Goal: Task Accomplishment & Management: Manage account settings

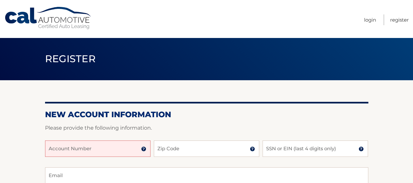
click at [105, 147] on input "Account Number" at bounding box center [98, 148] width 106 height 16
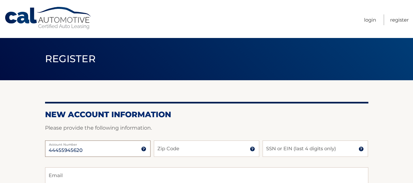
type input "44455945620"
click at [169, 150] on input "Zip Code" at bounding box center [207, 148] width 106 height 16
type input "33143"
click at [288, 151] on input "SSN or EIN (last 4 digits only)" at bounding box center [316, 148] width 106 height 16
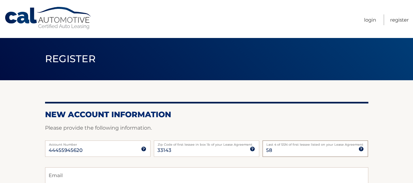
type input "5"
type input "6870"
click at [272, 126] on p "Please provide the following information." at bounding box center [207, 127] width 324 height 9
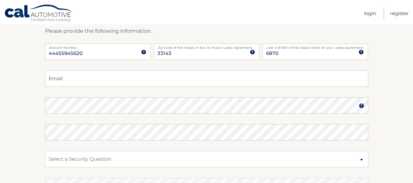
scroll to position [98, 0]
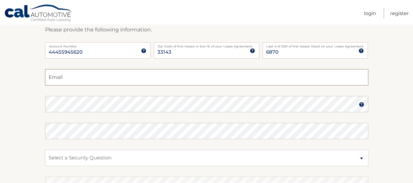
click at [66, 76] on input "Email" at bounding box center [207, 77] width 324 height 16
type input "rmp1515@aol.com"
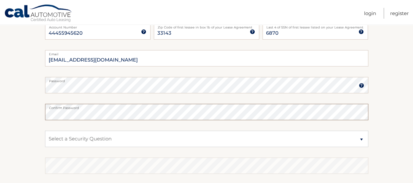
scroll to position [131, 0]
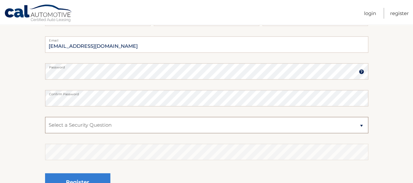
click at [84, 123] on select "Select a Security Question What was the name of your elementary school? What is…" at bounding box center [207, 125] width 324 height 16
click at [45, 117] on select "Select a Security Question What was the name of your elementary school? What is…" at bounding box center [207, 125] width 324 height 16
click at [94, 123] on select "Select a Security Question What was the name of your elementary school? What is…" at bounding box center [207, 125] width 324 height 16
select select "5"
click at [45, 117] on select "Select a Security Question What was the name of your elementary school? What is…" at bounding box center [207, 125] width 324 height 16
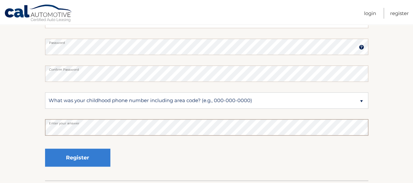
scroll to position [163, 0]
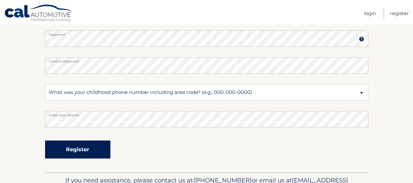
click at [76, 145] on button "Register" at bounding box center [77, 149] width 65 height 18
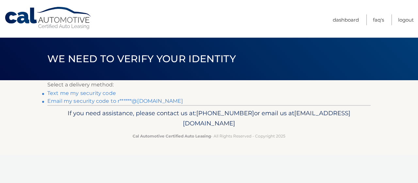
click at [86, 94] on link "Text me my security code" at bounding box center [81, 93] width 69 height 6
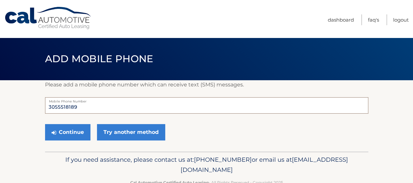
click at [92, 107] on input "3055518189" at bounding box center [207, 105] width 324 height 16
type input "3057720525"
click at [65, 134] on button "Continue" at bounding box center [67, 132] width 45 height 16
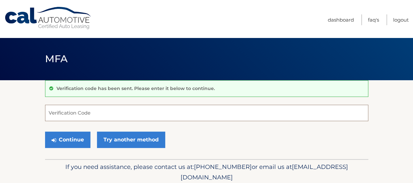
click at [93, 116] on input "Verification Code" at bounding box center [207, 113] width 324 height 16
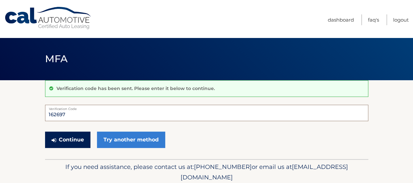
type input "162697"
click at [76, 132] on button "Continue" at bounding box center [67, 139] width 45 height 16
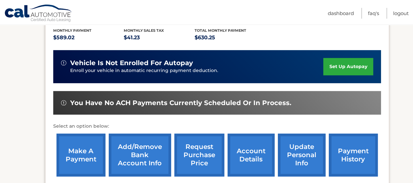
scroll to position [196, 0]
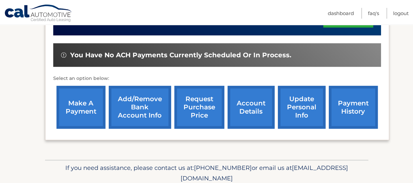
click at [99, 96] on link "make a payment" at bounding box center [81, 107] width 49 height 43
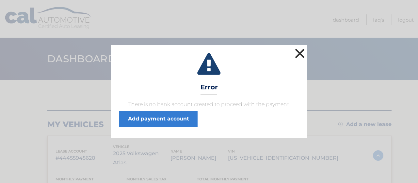
click at [301, 53] on button "×" at bounding box center [300, 53] width 13 height 13
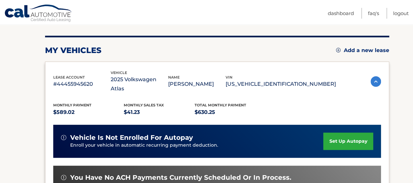
scroll to position [98, 0]
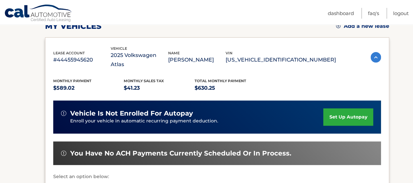
click at [339, 108] on link "set up autopay" at bounding box center [349, 116] width 50 height 17
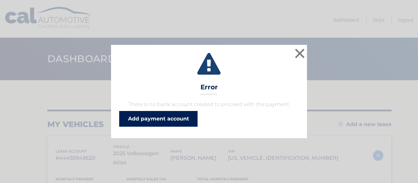
click at [173, 118] on link "Add payment account" at bounding box center [158, 119] width 78 height 16
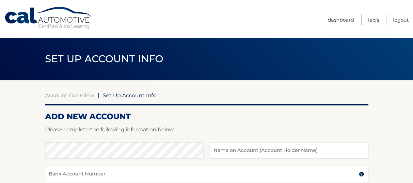
scroll to position [33, 0]
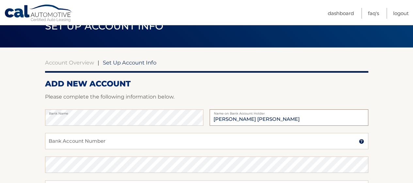
type input "Robert Michael Perez"
click at [87, 144] on input "Bank Account Number" at bounding box center [207, 141] width 324 height 16
paste input "510837633"
type input "510837633"
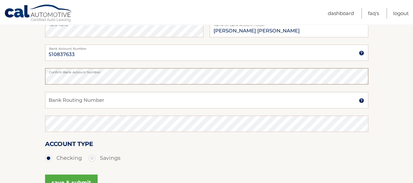
scroll to position [131, 0]
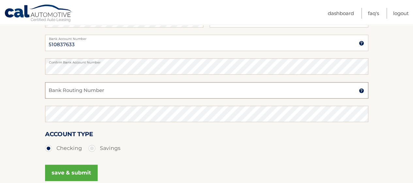
click at [74, 90] on input "Bank Routing Number" at bounding box center [207, 90] width 324 height 16
paste input "267084131"
type input "267084131"
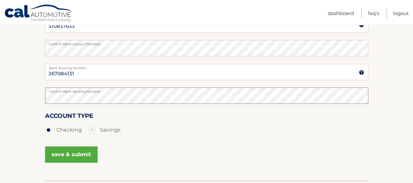
scroll to position [163, 0]
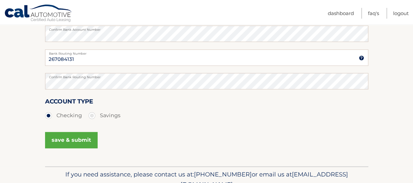
click at [78, 139] on button "save & submit" at bounding box center [71, 140] width 53 height 16
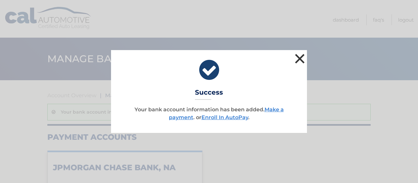
click at [302, 58] on button "×" at bounding box center [300, 58] width 13 height 13
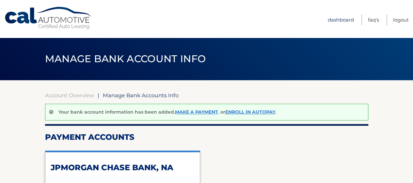
click at [341, 22] on link "Dashboard" at bounding box center [341, 19] width 26 height 11
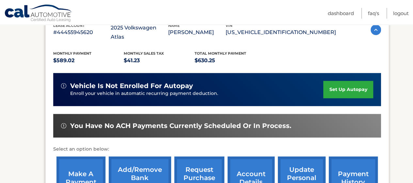
scroll to position [115, 0]
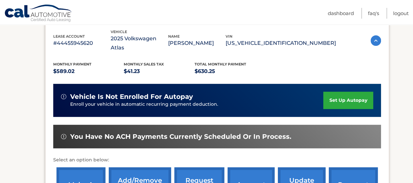
click at [335, 92] on link "set up autopay" at bounding box center [349, 100] width 50 height 17
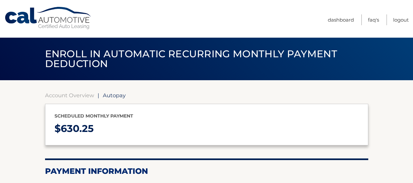
select select "OTQxMWJiZjQtZjE5Yy00N2YzLWE4YjUtY2FlOTJlZGJjMzcy"
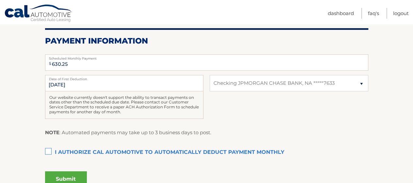
scroll to position [131, 0]
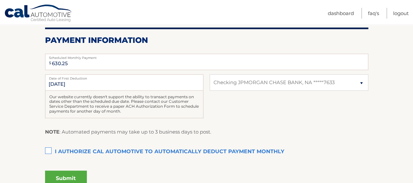
click at [48, 150] on label "I authorize cal automotive to automatically deduct payment monthly This checkbo…" at bounding box center [207, 151] width 324 height 13
click at [0, 0] on input "I authorize cal automotive to automatically deduct payment monthly This checkbo…" at bounding box center [0, 0] width 0 height 0
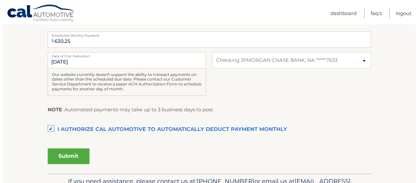
scroll to position [163, 0]
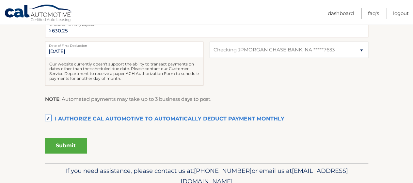
click at [69, 143] on button "Submit" at bounding box center [66, 146] width 42 height 16
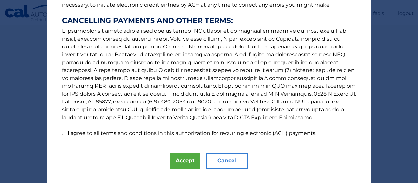
scroll to position [134, 0]
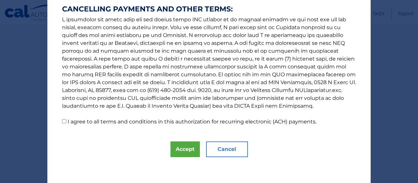
click at [62, 122] on input "I agree to all terms and conditions in this authorization for recurring electro…" at bounding box center [64, 121] width 4 height 4
checkbox input "true"
click at [178, 151] on button "Accept" at bounding box center [185, 149] width 29 height 16
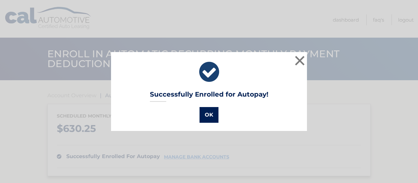
click at [209, 114] on button "OK" at bounding box center [209, 115] width 19 height 16
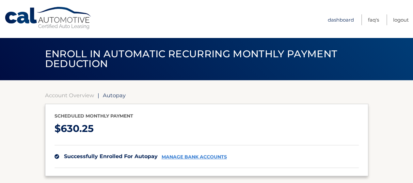
click at [341, 19] on link "Dashboard" at bounding box center [341, 19] width 26 height 11
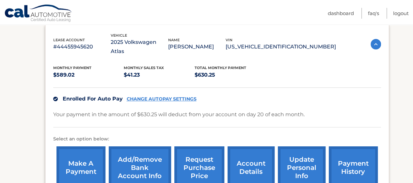
scroll to position [131, 0]
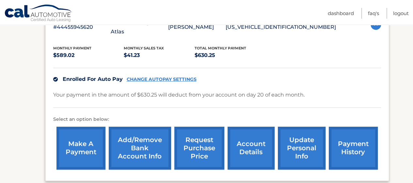
click at [270, 128] on link "account details" at bounding box center [251, 147] width 47 height 43
click at [264, 136] on link "account details" at bounding box center [251, 147] width 47 height 43
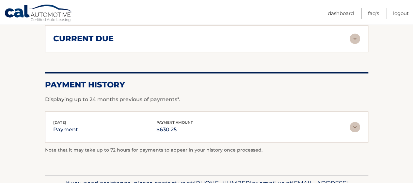
scroll to position [458, 0]
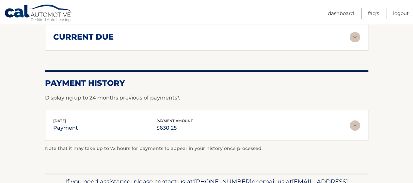
click at [355, 120] on img at bounding box center [355, 125] width 10 height 10
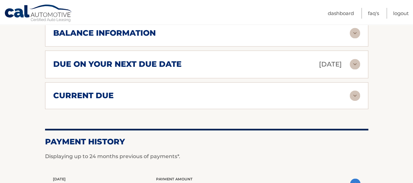
scroll to position [360, 0]
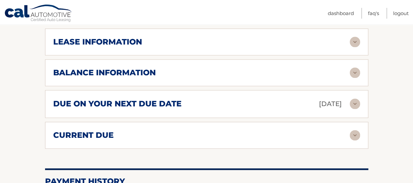
click at [354, 130] on img at bounding box center [355, 135] width 10 height 10
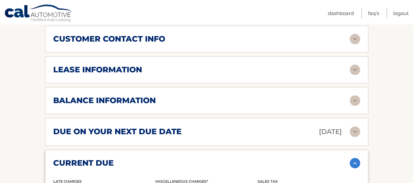
scroll to position [327, 0]
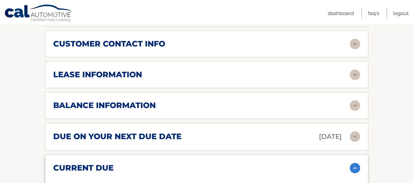
click at [358, 100] on img at bounding box center [355, 105] width 10 height 10
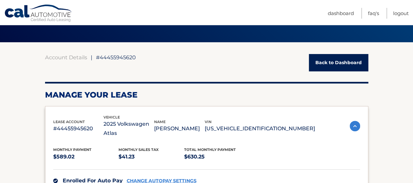
scroll to position [33, 0]
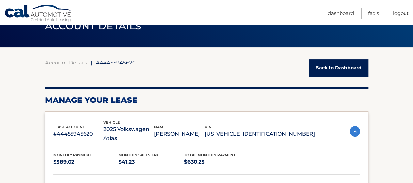
click at [344, 70] on link "Back to Dashboard" at bounding box center [338, 67] width 59 height 17
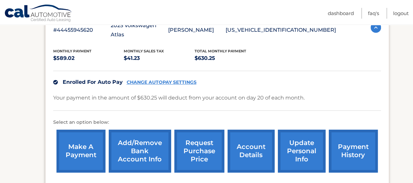
scroll to position [131, 0]
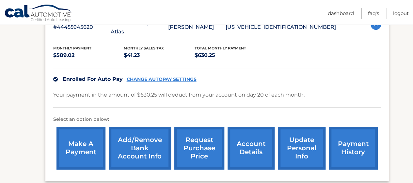
click at [83, 129] on link "make a payment" at bounding box center [81, 147] width 49 height 43
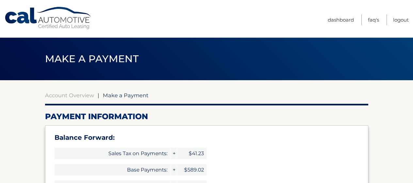
select select "OTQxMWJiZjQtZjE5Yy00N2YzLWE4YjUtY2FlOTJlZGJjMzcy"
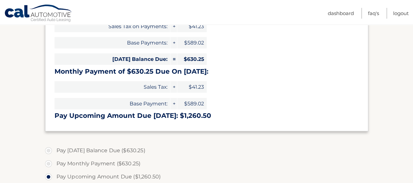
scroll to position [163, 0]
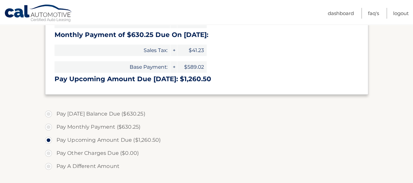
click at [49, 113] on label "Pay [DATE] Balance Due ($630.25)" at bounding box center [207, 113] width 324 height 13
click at [49, 113] on input "Pay [DATE] Balance Due ($630.25)" at bounding box center [51, 112] width 7 height 10
radio input "true"
type input "630.25"
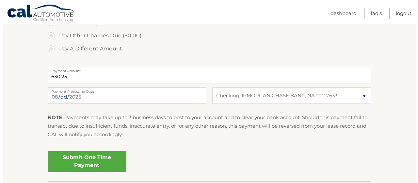
scroll to position [294, 0]
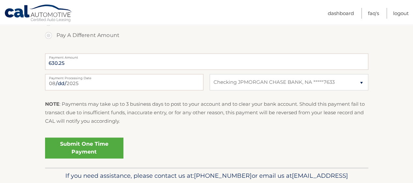
click at [105, 146] on link "Submit One Time Payment" at bounding box center [84, 147] width 78 height 21
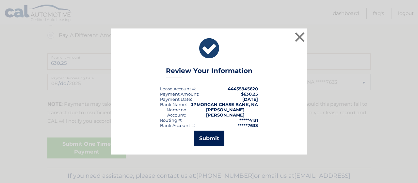
click at [214, 136] on button "Submit" at bounding box center [209, 138] width 30 height 16
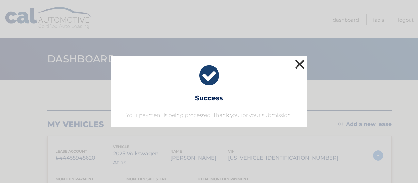
click at [296, 68] on button "×" at bounding box center [300, 64] width 13 height 13
